Goal: Task Accomplishment & Management: Use online tool/utility

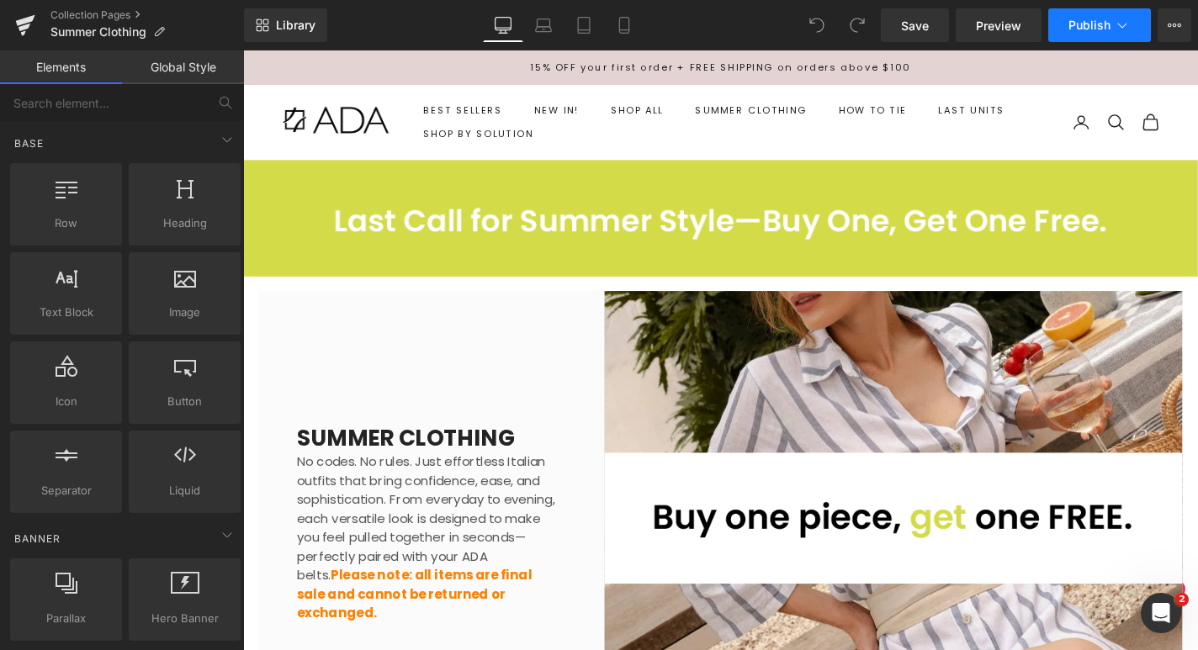
click at [1094, 33] on button "Publish" at bounding box center [1099, 25] width 103 height 34
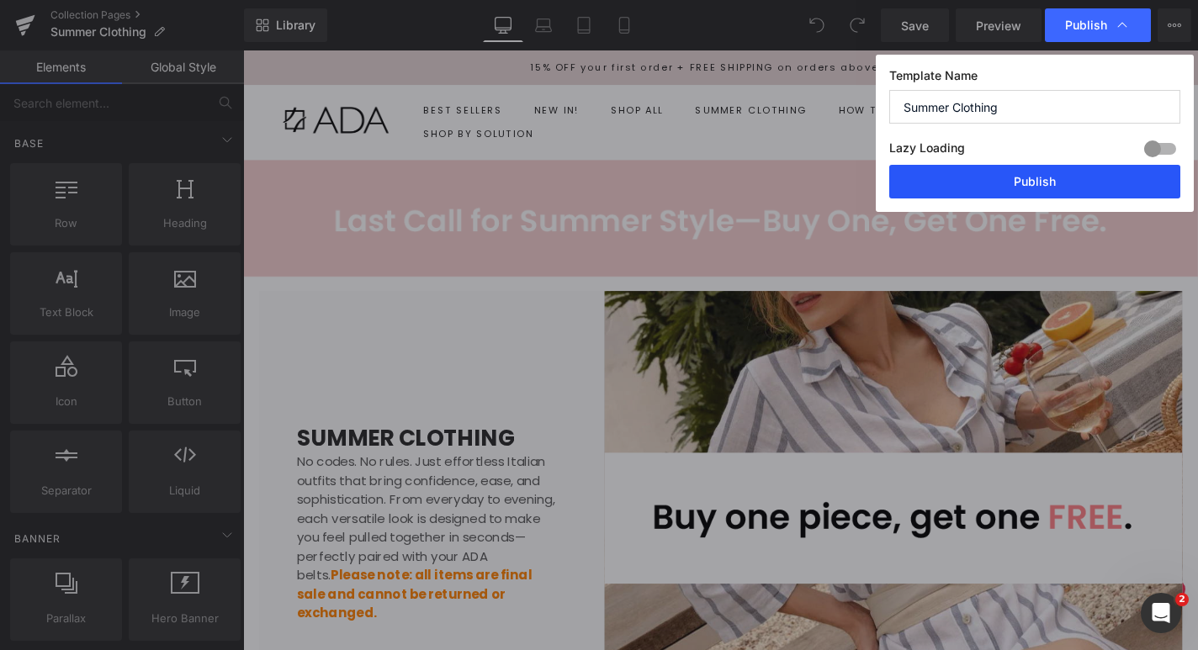
click at [1016, 177] on button "Publish" at bounding box center [1034, 182] width 291 height 34
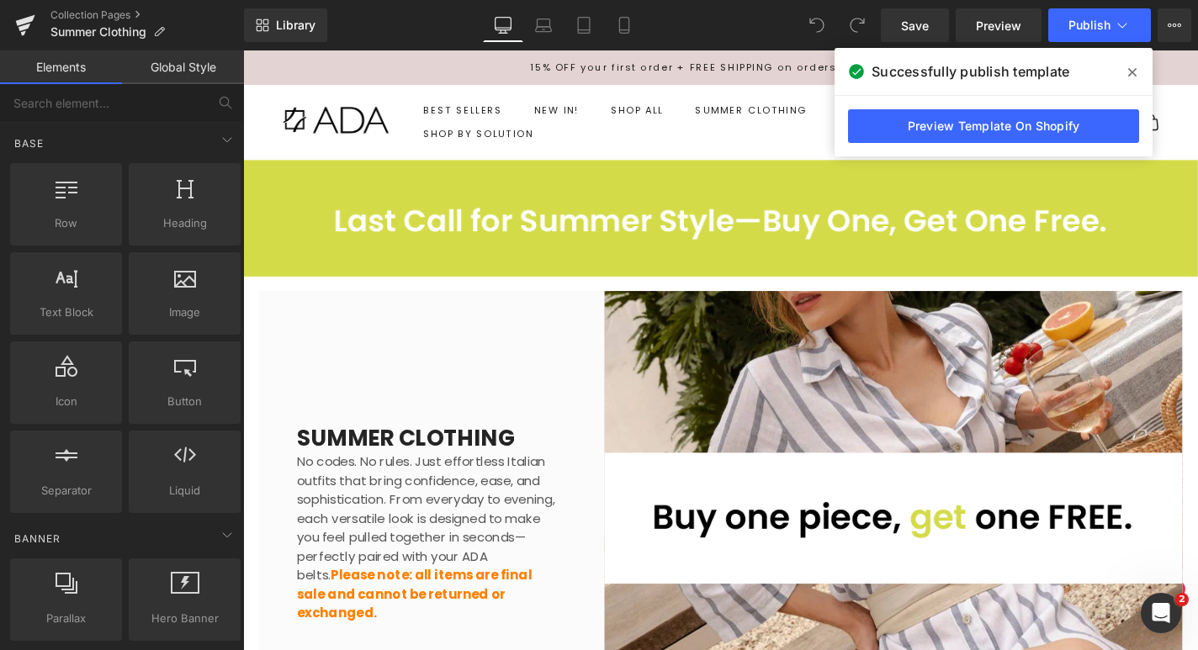
click at [1139, 72] on span at bounding box center [1132, 72] width 27 height 27
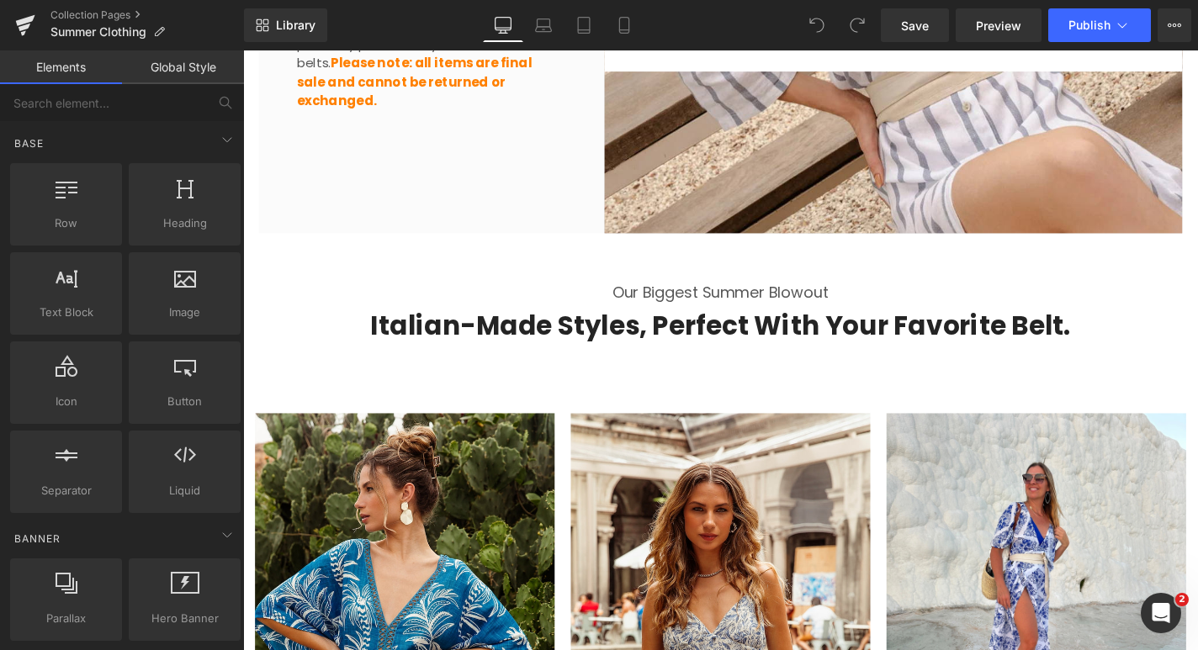
scroll to position [385, 0]
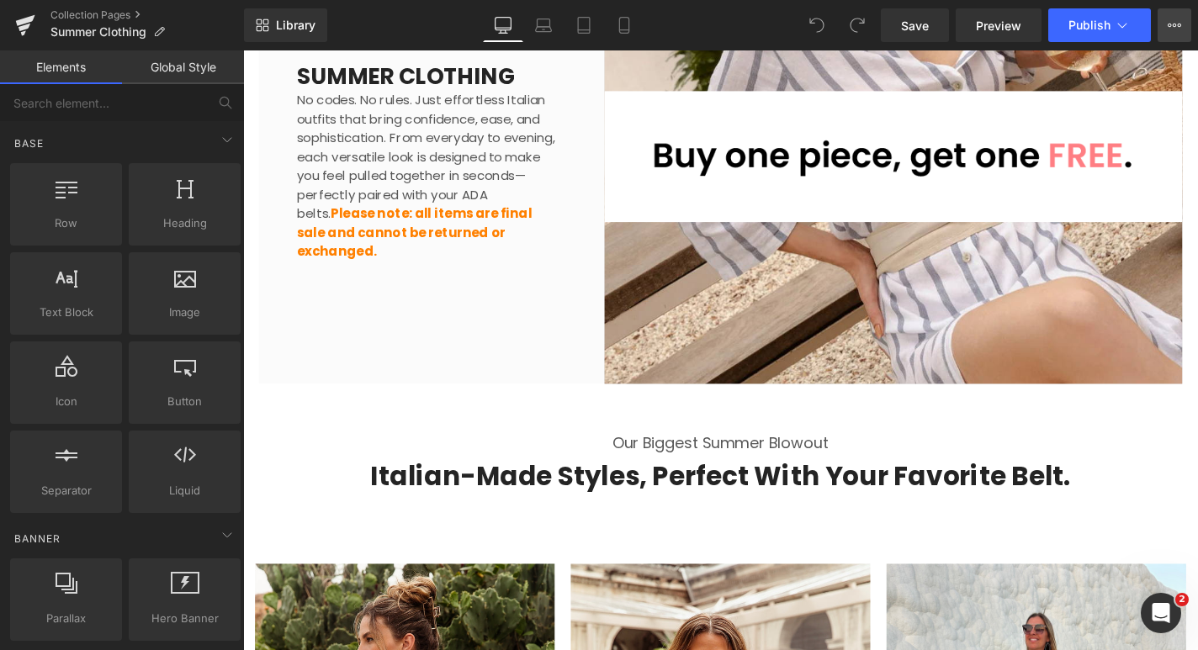
click at [1181, 33] on button "View Live Page View with current Template Save Template to Library Schedule Pub…" at bounding box center [1175, 25] width 34 height 34
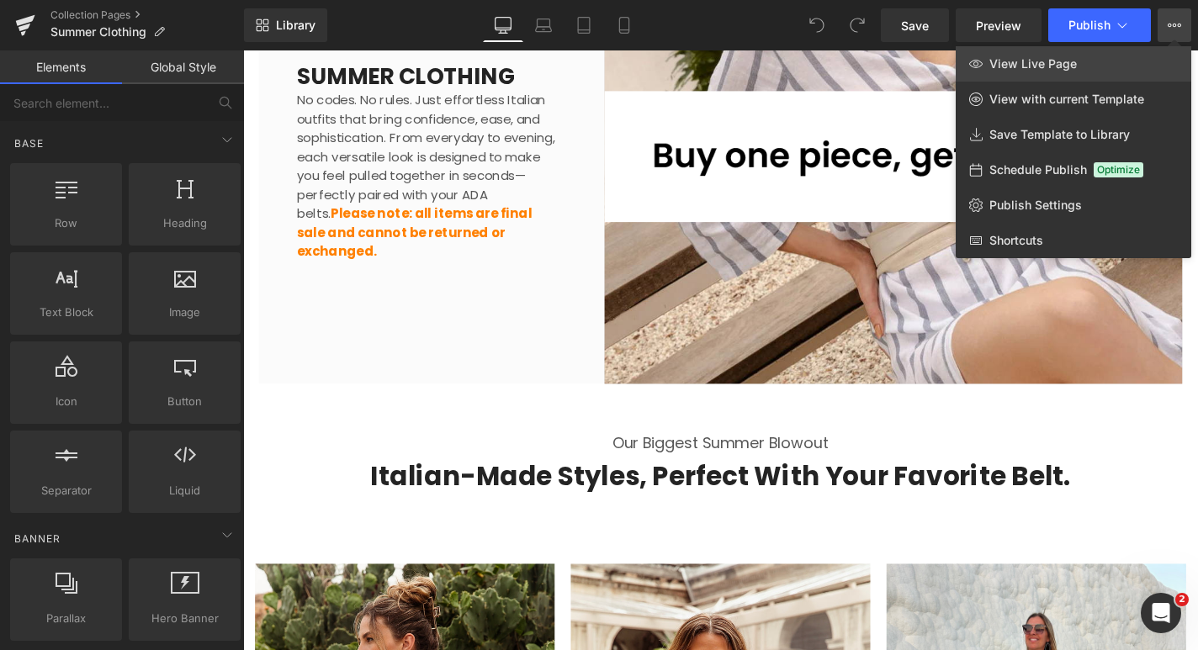
click at [1074, 74] on link "View Live Page" at bounding box center [1074, 63] width 236 height 35
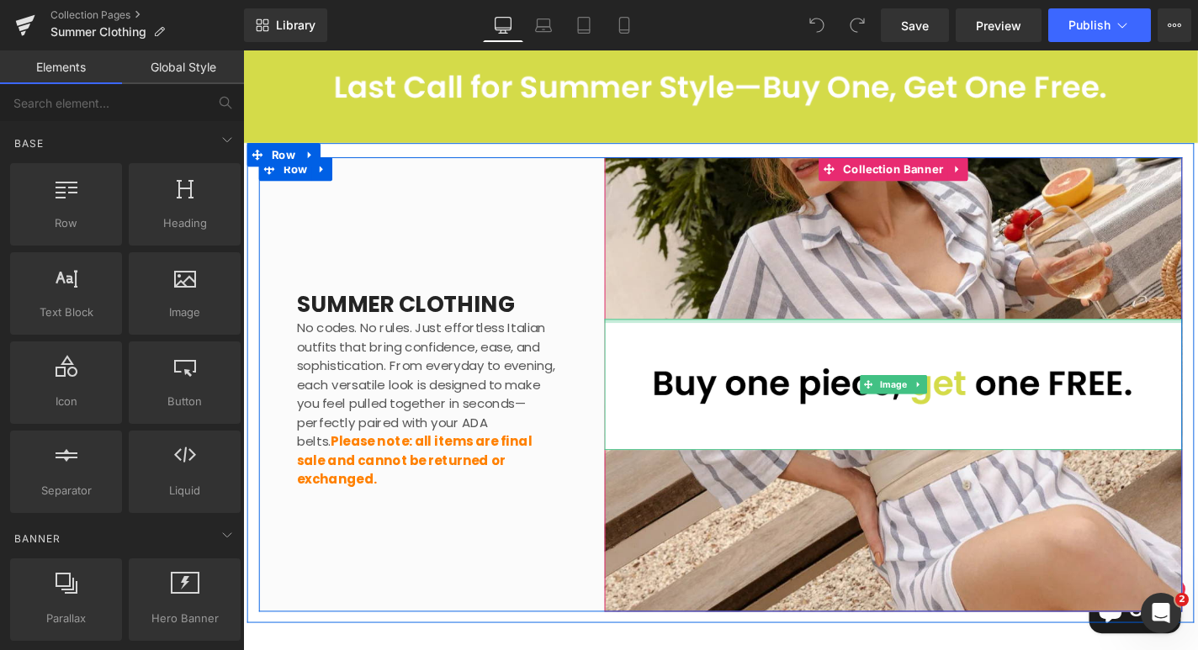
scroll to position [87, 0]
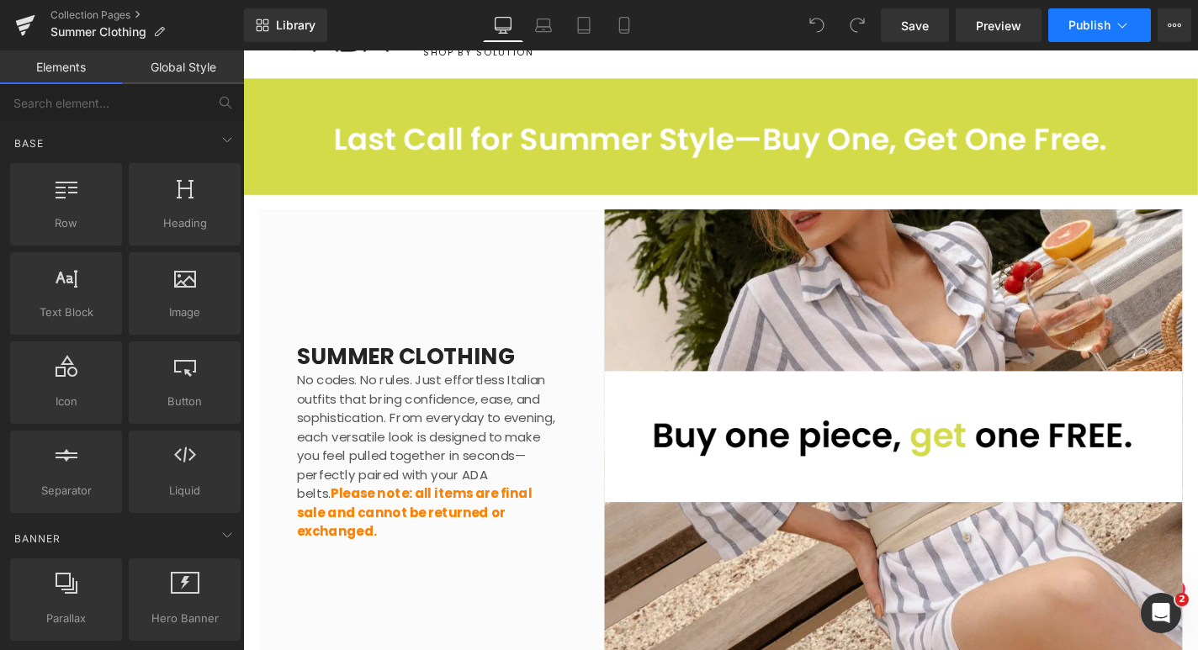
click at [1135, 32] on button "Publish" at bounding box center [1099, 25] width 103 height 34
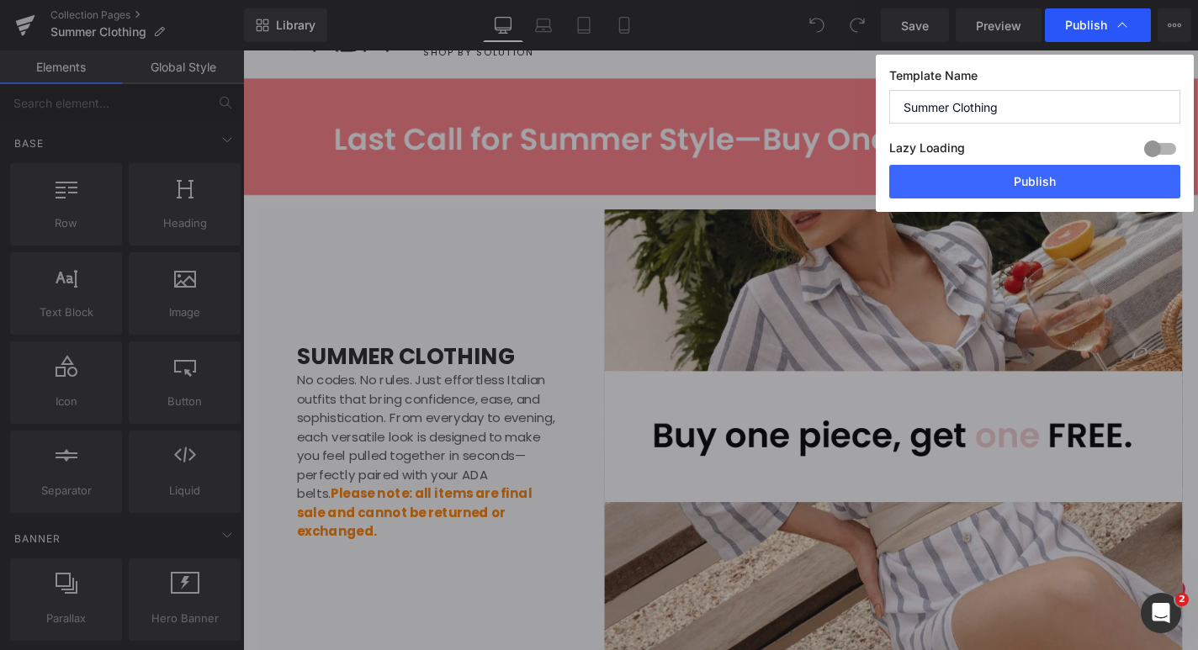
click at [1125, 18] on icon at bounding box center [1122, 25] width 17 height 17
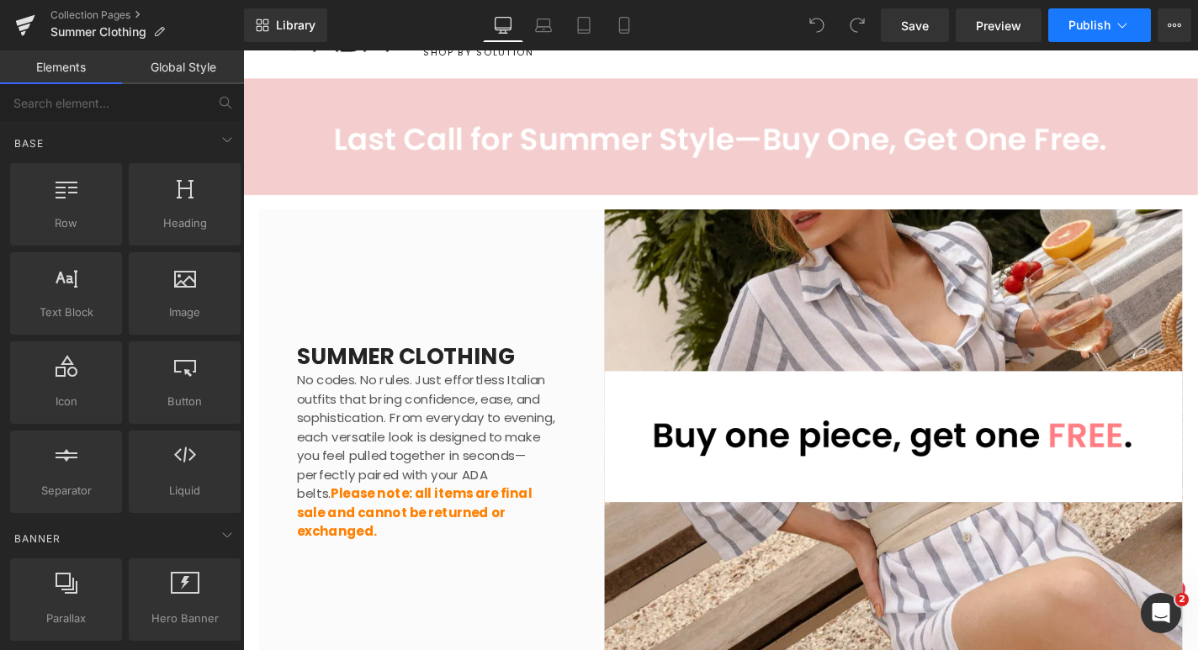
click at [1082, 26] on span "Publish" at bounding box center [1090, 25] width 42 height 13
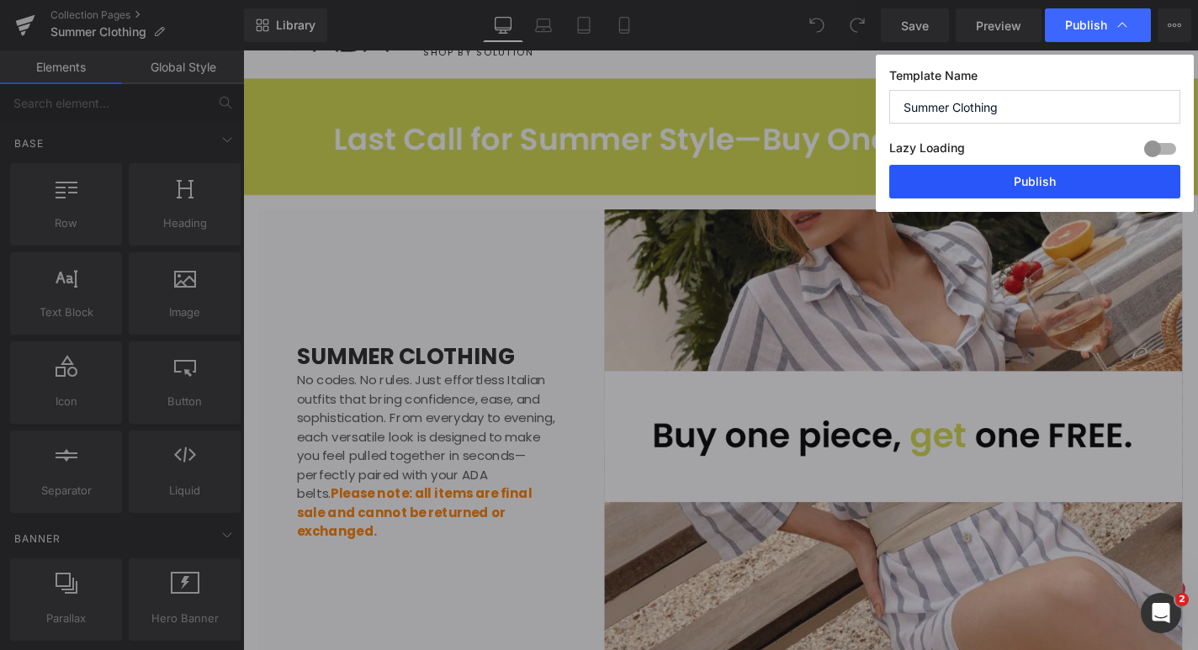
click at [1006, 178] on button "Publish" at bounding box center [1034, 182] width 291 height 34
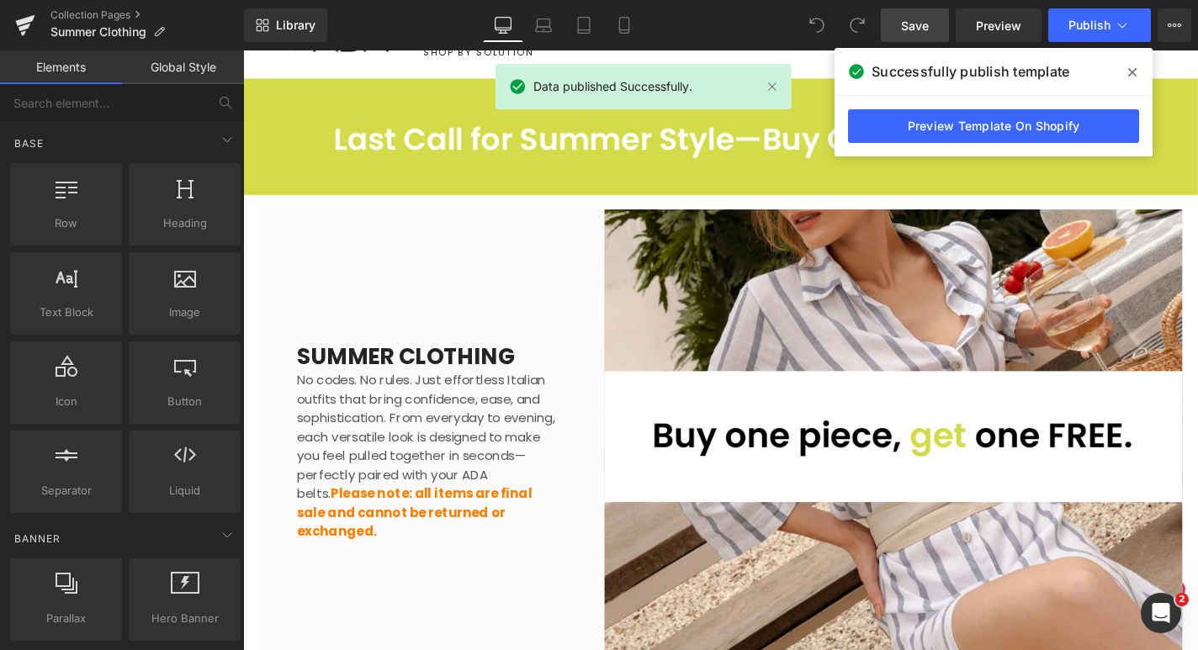
click at [900, 24] on link "Save" at bounding box center [915, 25] width 68 height 34
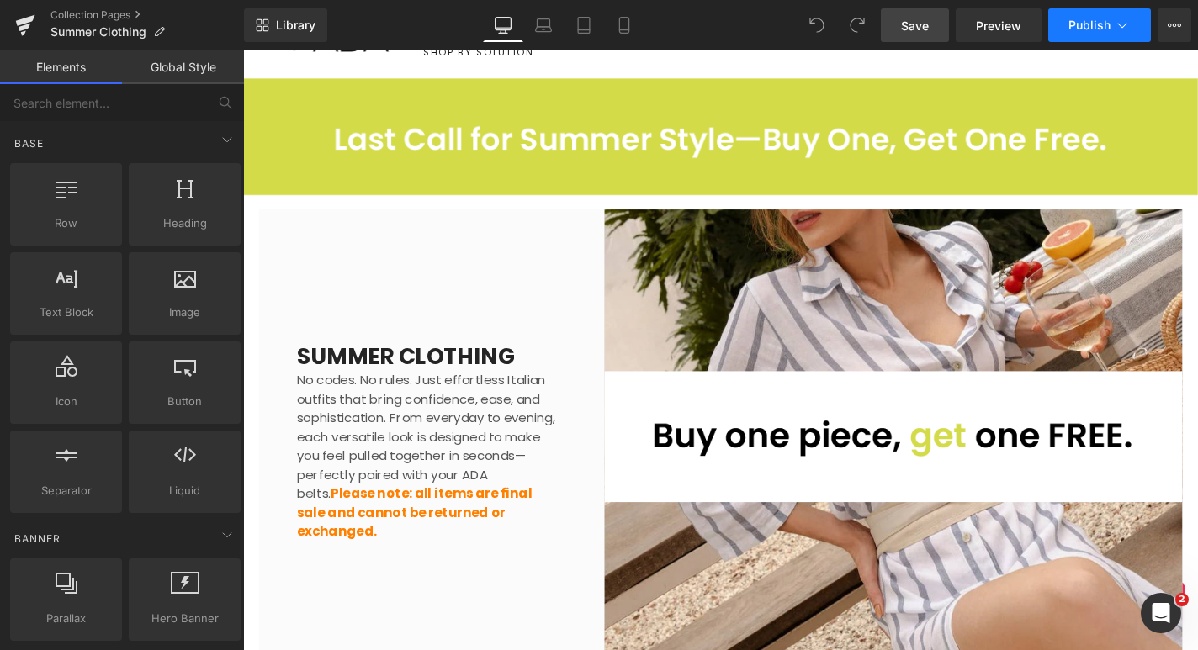
click at [1119, 28] on icon at bounding box center [1122, 25] width 17 height 17
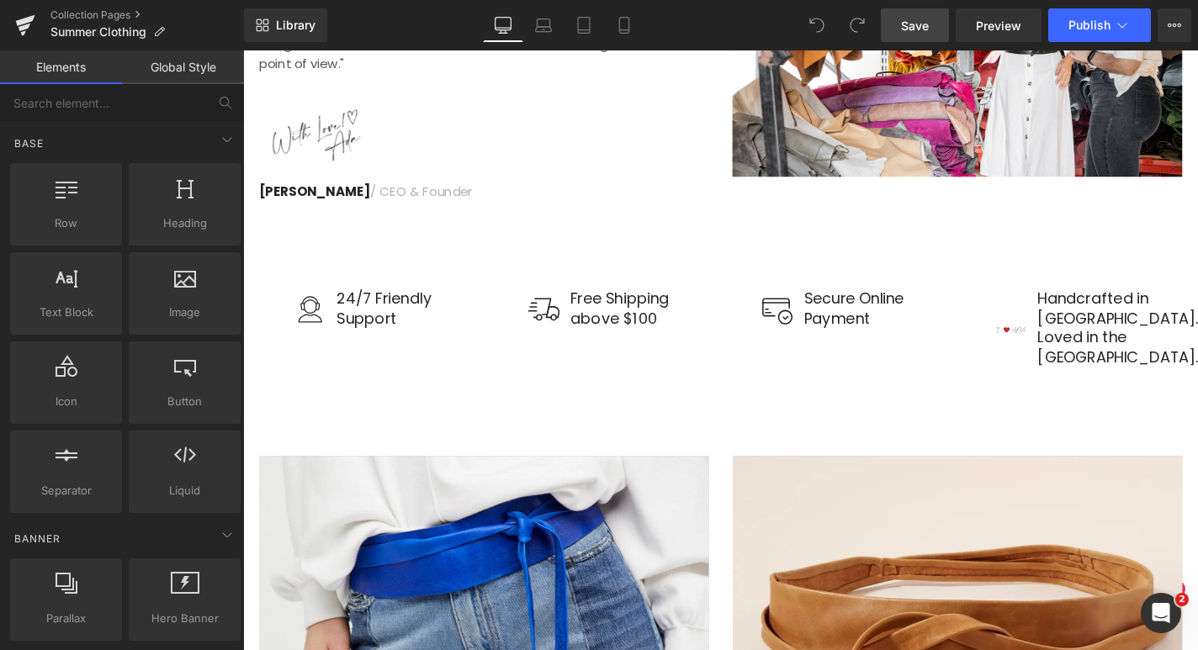
scroll to position [6919, 0]
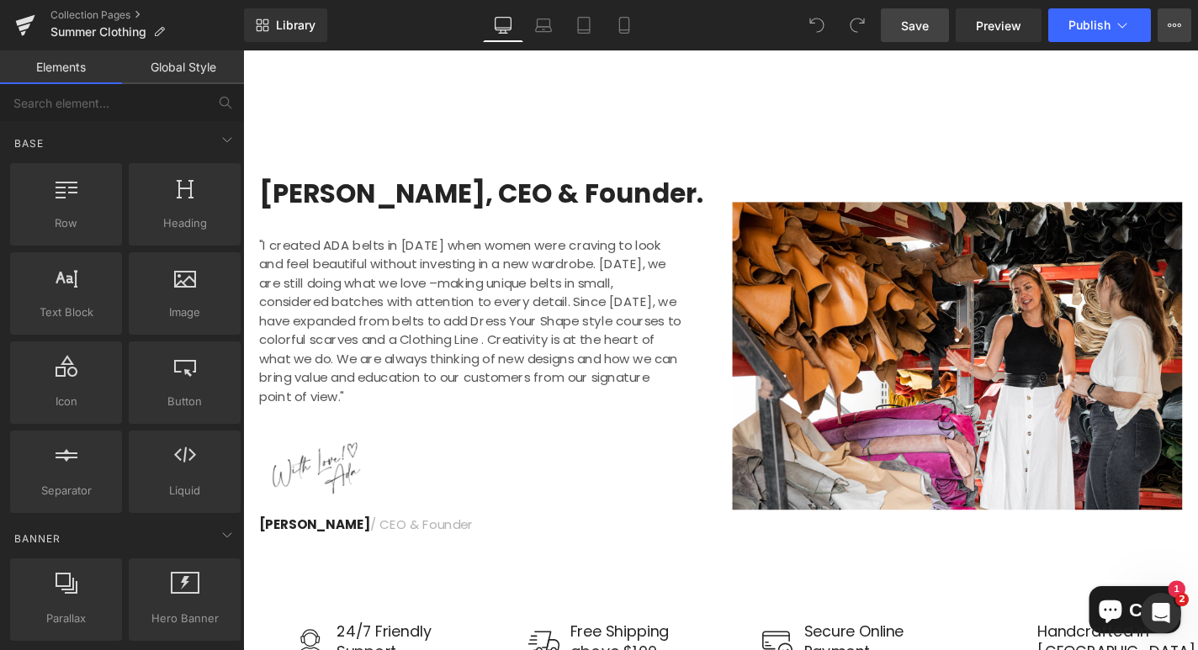
click at [1175, 31] on icon at bounding box center [1174, 25] width 13 height 13
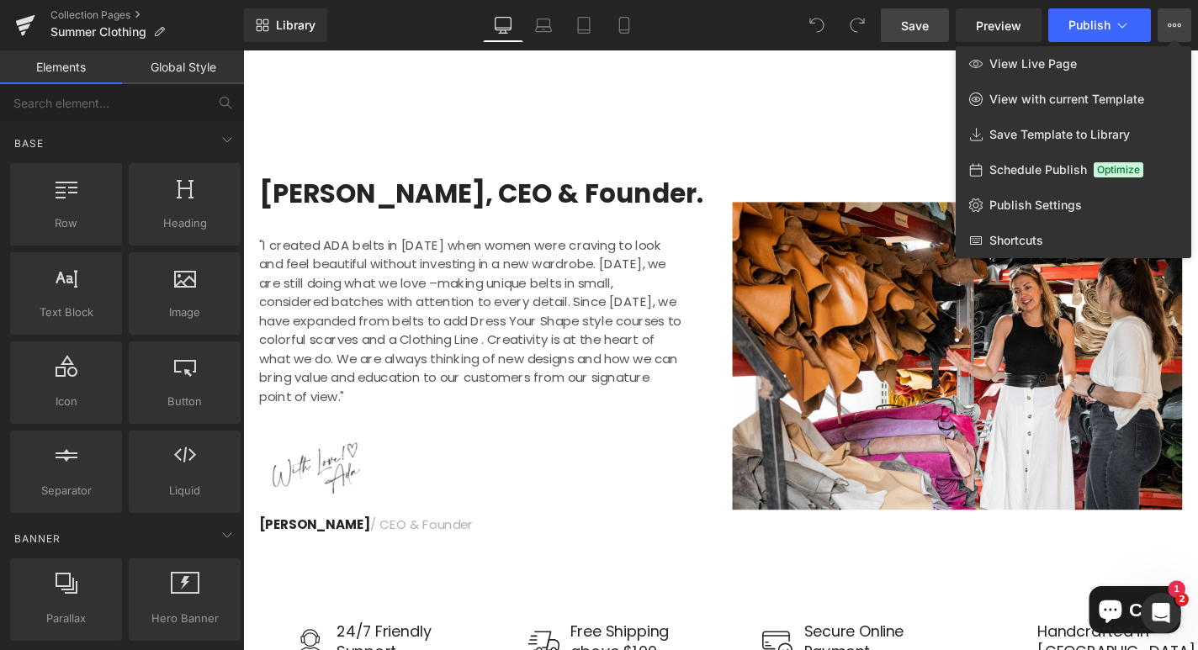
click at [1173, 24] on icon at bounding box center [1175, 25] width 4 height 3
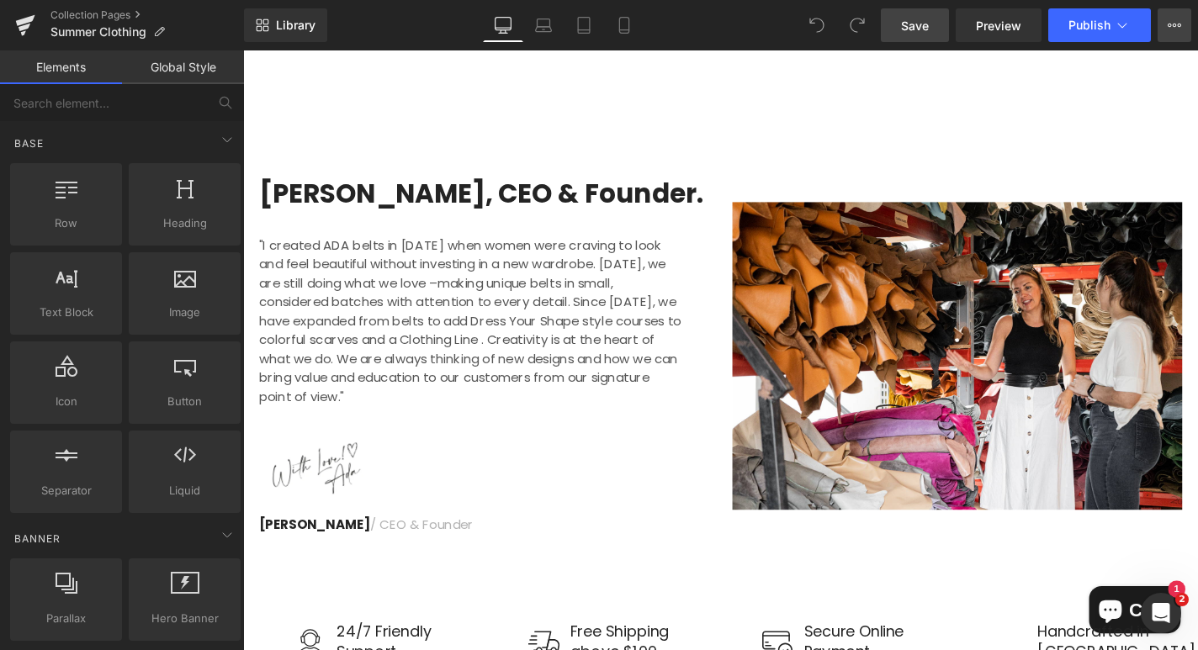
click at [1173, 24] on icon at bounding box center [1175, 25] width 4 height 3
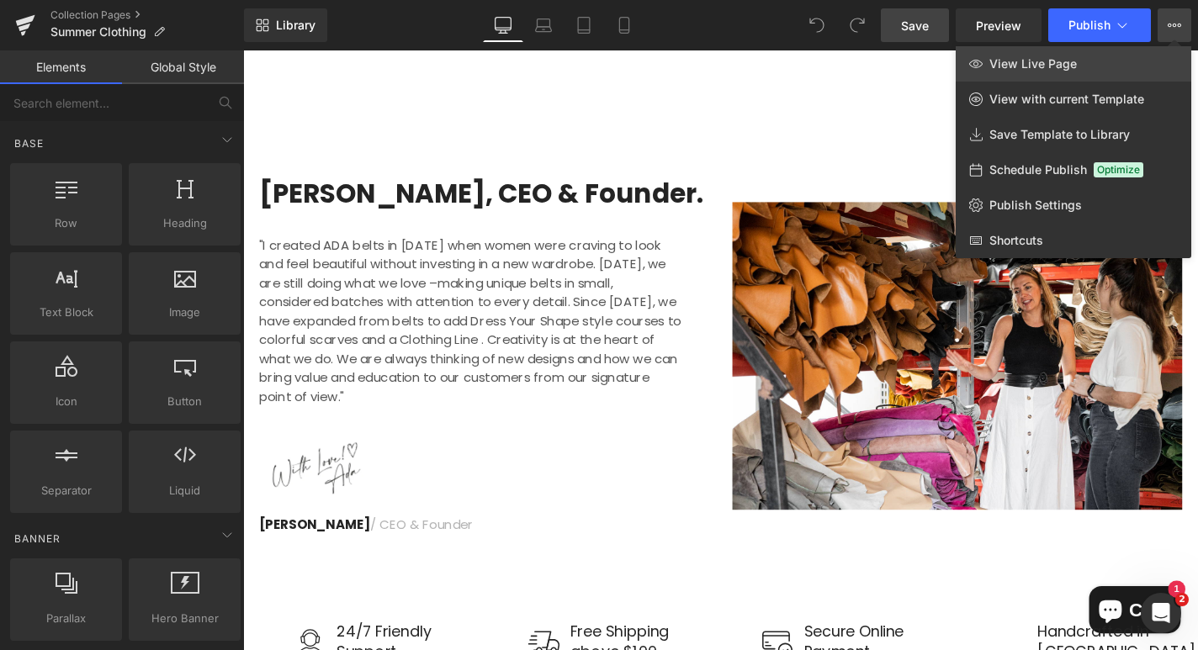
click at [1095, 66] on link "View Live Page" at bounding box center [1074, 63] width 236 height 35
